Goal: Task Accomplishment & Management: Manage account settings

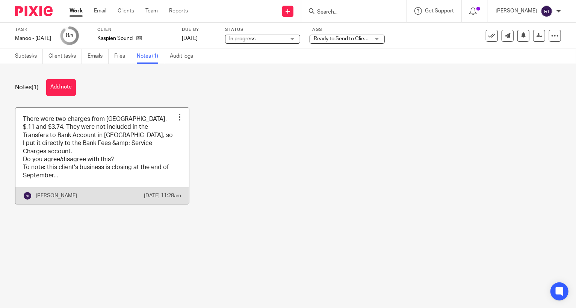
click at [142, 142] on link at bounding box center [102, 156] width 174 height 97
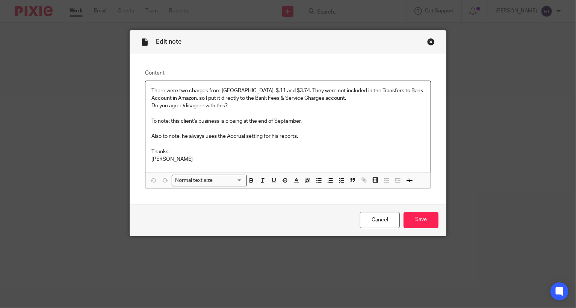
click at [431, 42] on div "Close this dialog window" at bounding box center [432, 42] width 8 height 8
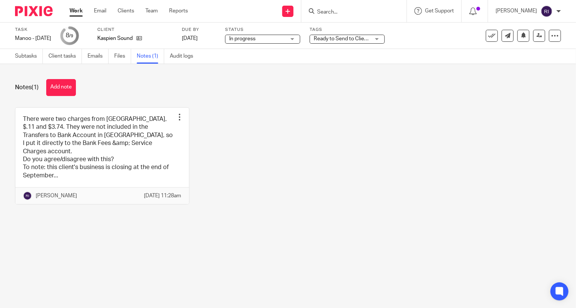
click at [13, 58] on div "Subtasks Client tasks Emails Files Notes (1) Audit logs" at bounding box center [106, 56] width 212 height 15
click at [18, 57] on link "Subtasks" at bounding box center [29, 56] width 28 height 15
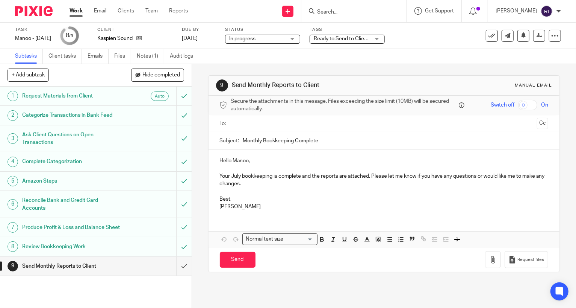
click at [79, 15] on link "Work" at bounding box center [76, 11] width 13 height 8
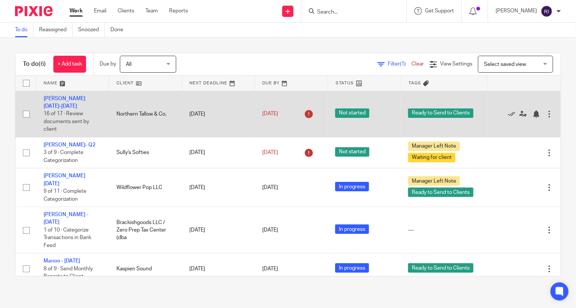
scroll to position [1, 0]
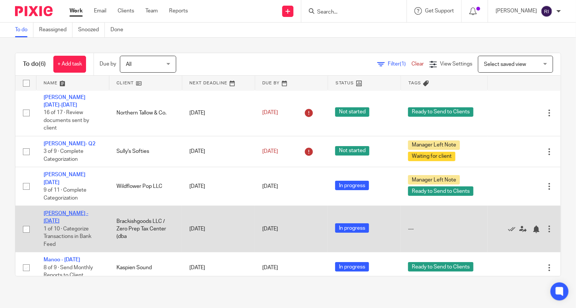
click at [69, 211] on link "Joel - July 2025" at bounding box center [66, 217] width 45 height 13
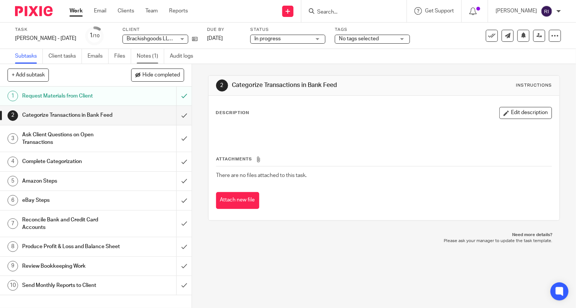
click at [147, 54] on link "Notes (1)" at bounding box center [150, 56] width 27 height 15
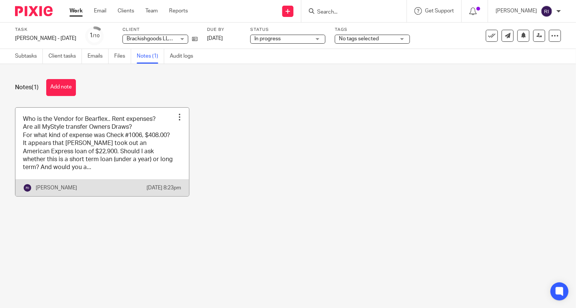
click at [106, 139] on link at bounding box center [102, 152] width 174 height 88
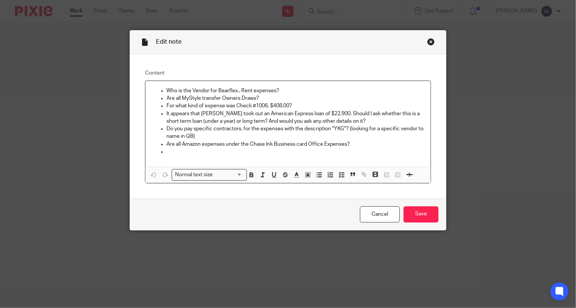
click at [216, 159] on div "Who is the Vendor for Bearflex.. Rent expenses? Are all MyStyle transfer Owners…" at bounding box center [288, 124] width 285 height 86
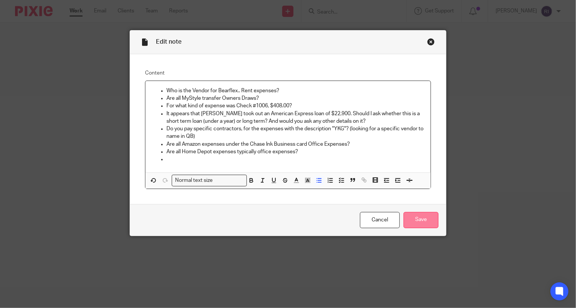
click at [418, 219] on input "Save" at bounding box center [421, 220] width 35 height 16
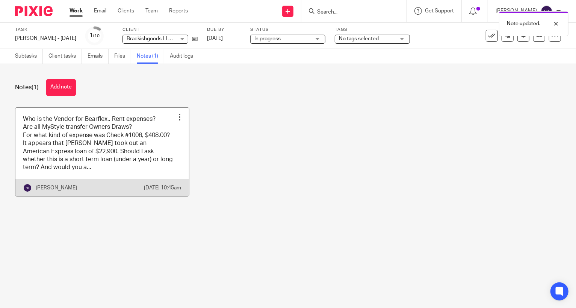
click at [147, 156] on link at bounding box center [102, 152] width 174 height 88
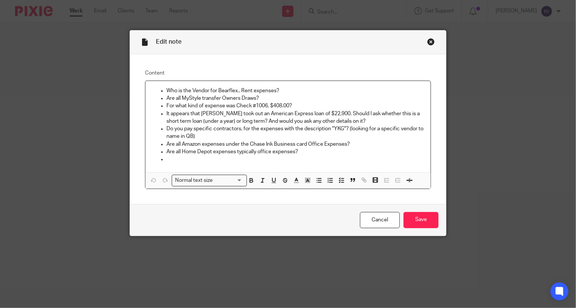
click at [335, 153] on p "Are all Home Depot expenses typically office expenses?" at bounding box center [296, 152] width 258 height 8
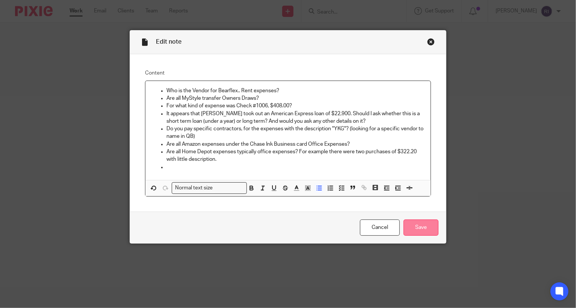
click at [418, 234] on input "Save" at bounding box center [421, 227] width 35 height 16
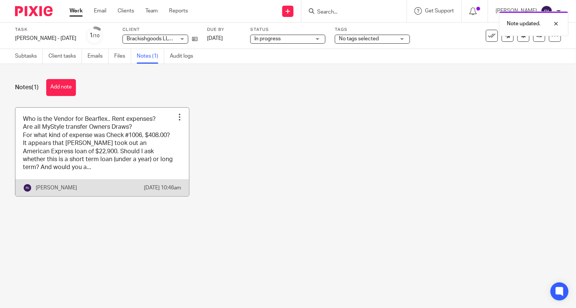
click at [147, 156] on link at bounding box center [102, 152] width 174 height 88
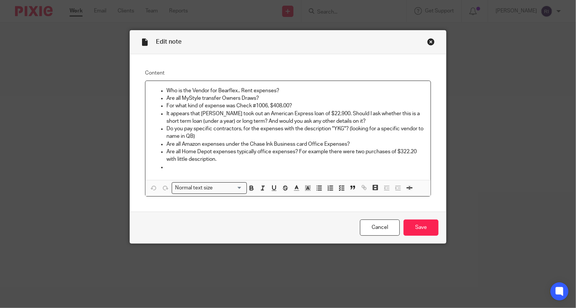
click at [206, 170] on p at bounding box center [296, 167] width 258 height 8
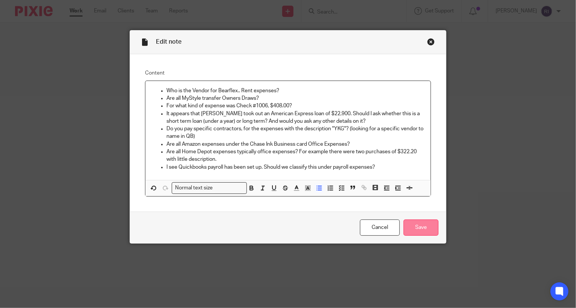
click at [419, 228] on input "Save" at bounding box center [421, 227] width 35 height 16
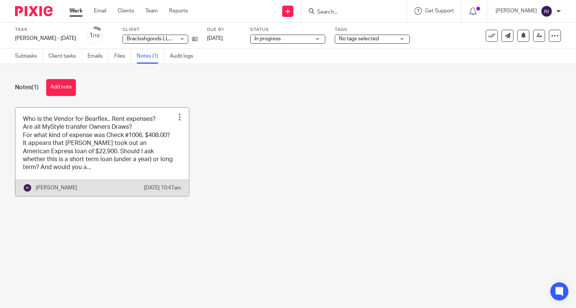
click at [112, 167] on link at bounding box center [102, 152] width 174 height 88
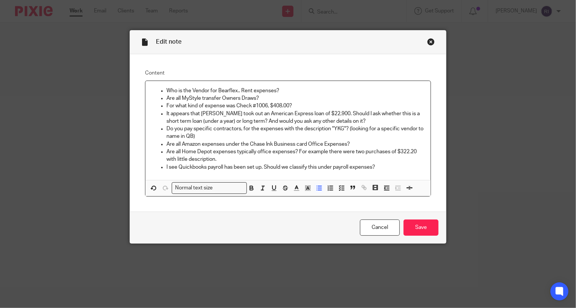
click at [394, 171] on p "I see Quickbooks payroll has been set up. Should we classify this under payroll…" at bounding box center [296, 167] width 258 height 8
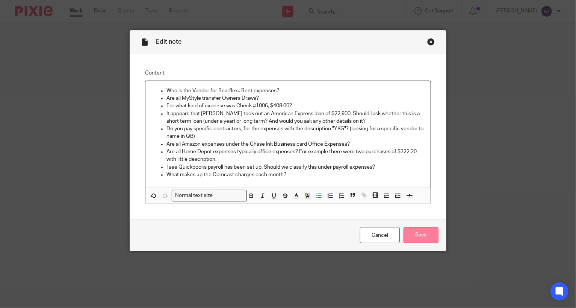
click at [415, 238] on input "Save" at bounding box center [421, 235] width 35 height 16
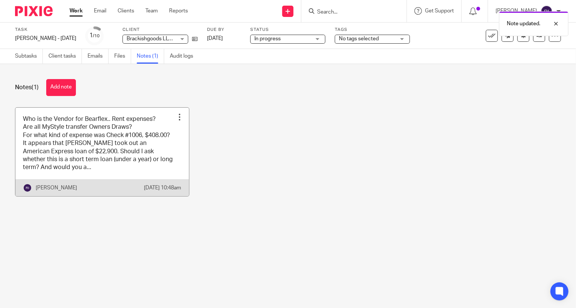
click at [126, 147] on link at bounding box center [102, 152] width 174 height 88
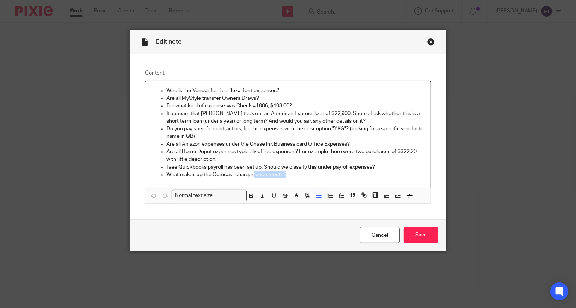
drag, startPoint x: 291, startPoint y: 176, endPoint x: 255, endPoint y: 176, distance: 36.1
click at [255, 176] on p "What makes up the Comcast charges each month?" at bounding box center [296, 175] width 258 height 8
click at [425, 239] on input "Save" at bounding box center [421, 235] width 35 height 16
